Goal: Information Seeking & Learning: Learn about a topic

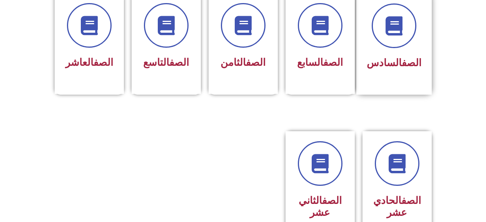
scroll to position [346, 0]
click at [368, 57] on div "الصف السادس" at bounding box center [393, 44] width 75 height 102
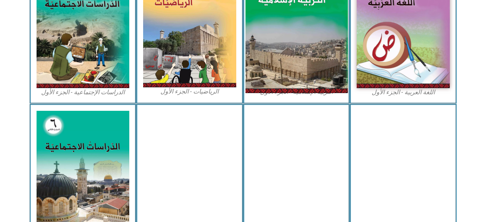
scroll to position [192, 0]
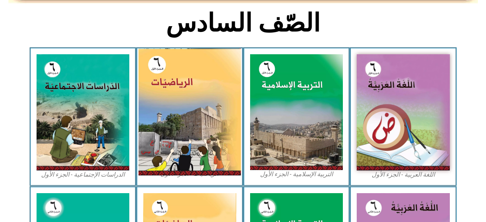
click at [233, 99] on img at bounding box center [189, 111] width 102 height 127
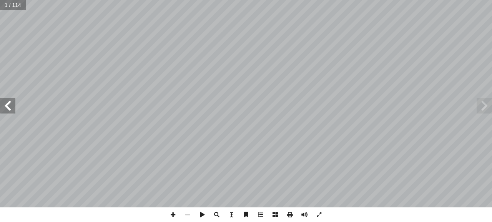
click at [14, 107] on span at bounding box center [7, 105] width 15 height 15
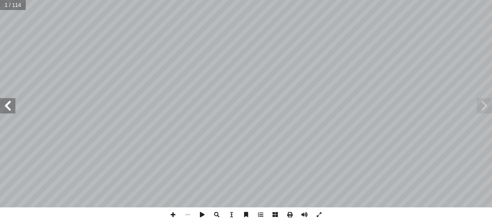
click at [14, 107] on span at bounding box center [7, 105] width 15 height 15
click at [4, 102] on span at bounding box center [7, 105] width 15 height 15
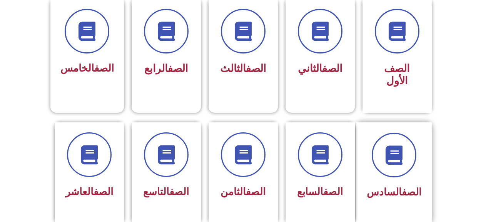
scroll to position [230, 0]
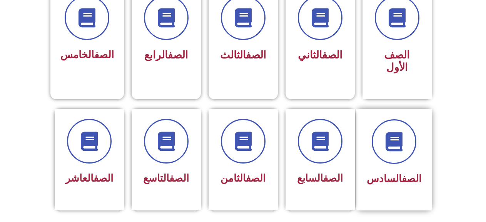
click at [424, 115] on div "الصف السادس" at bounding box center [393, 160] width 75 height 102
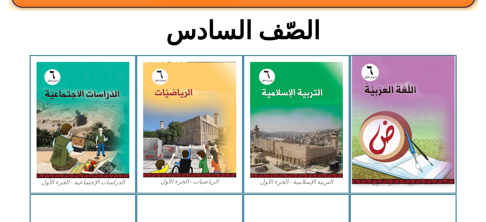
scroll to position [192, 0]
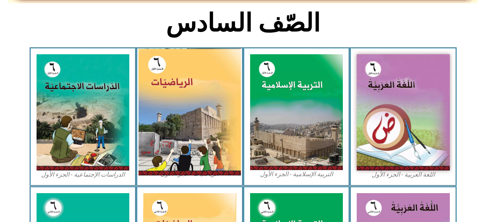
click at [209, 111] on img at bounding box center [189, 111] width 102 height 127
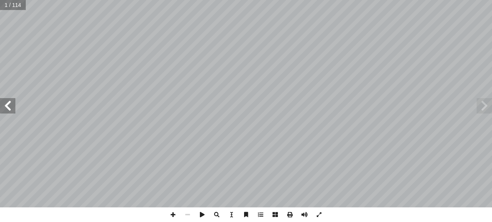
click at [10, 102] on span at bounding box center [7, 105] width 15 height 15
click at [11, 102] on span at bounding box center [7, 105] width 15 height 15
click at [12, 102] on span at bounding box center [7, 105] width 15 height 15
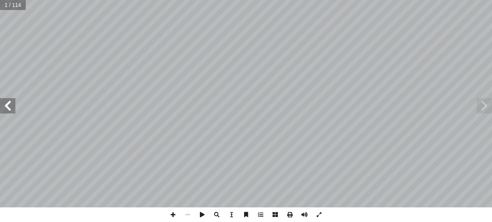
click at [12, 102] on span at bounding box center [7, 105] width 15 height 15
click at [13, 102] on span at bounding box center [7, 105] width 15 height 15
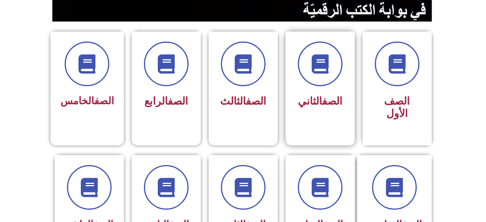
scroll to position [192, 0]
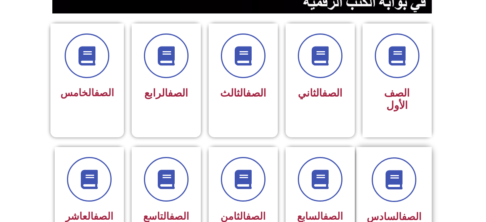
click at [421, 155] on div "الصف السادس" at bounding box center [393, 198] width 75 height 102
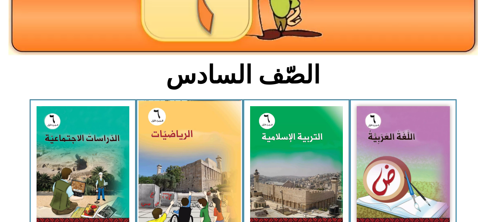
scroll to position [154, 0]
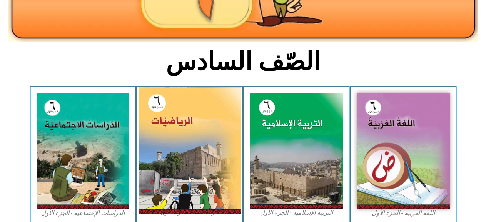
click at [158, 143] on img at bounding box center [189, 150] width 102 height 127
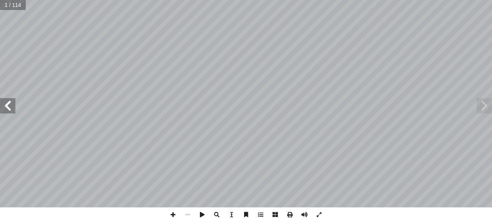
click at [10, 107] on span at bounding box center [7, 105] width 15 height 15
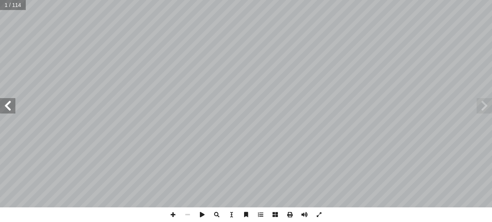
click at [10, 107] on span at bounding box center [7, 105] width 15 height 15
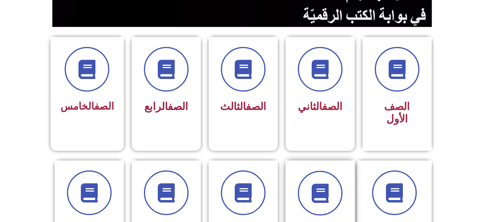
scroll to position [192, 0]
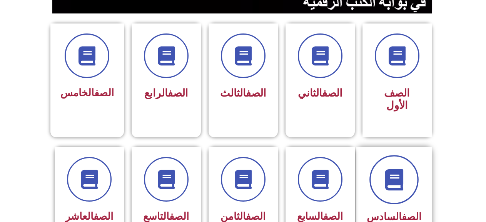
click at [379, 155] on span at bounding box center [393, 179] width 49 height 49
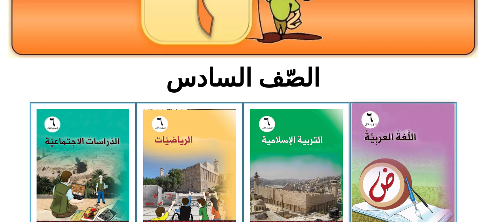
scroll to position [192, 0]
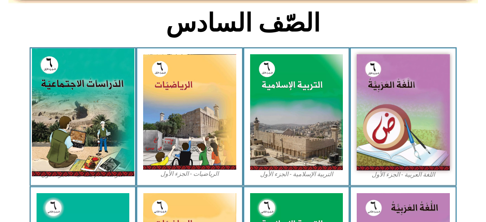
click at [95, 118] on img at bounding box center [83, 112] width 102 height 128
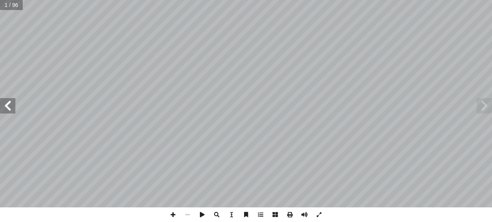
click at [10, 108] on span at bounding box center [7, 105] width 15 height 15
click at [14, 103] on span at bounding box center [7, 105] width 15 height 15
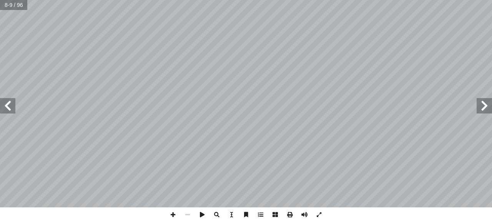
click at [15, 102] on span at bounding box center [7, 105] width 15 height 15
click at [14, 108] on span at bounding box center [7, 105] width 15 height 15
